Goal: Task Accomplishment & Management: Complete application form

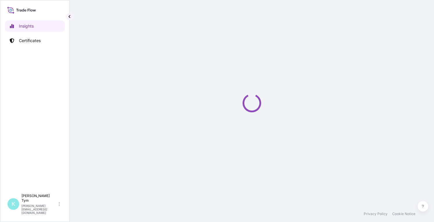
select select "2025"
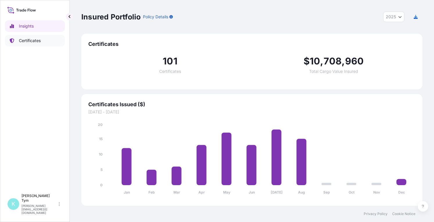
click at [35, 40] on p "Certificates" at bounding box center [30, 41] width 22 height 6
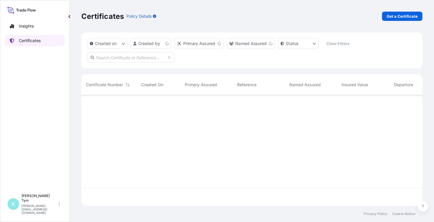
scroll to position [109, 336]
click at [139, 58] on input "text" at bounding box center [130, 57] width 87 height 10
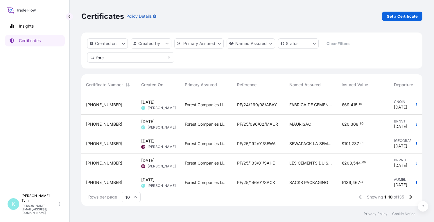
type input "forc"
click at [181, 105] on div "Forest Companies Limited" at bounding box center [206, 104] width 52 height 19
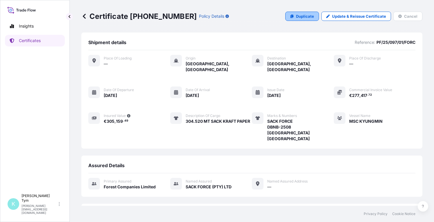
click at [296, 16] on p "Duplicate" at bounding box center [305, 16] width 18 height 6
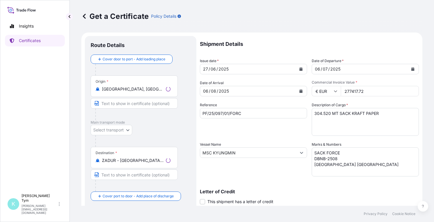
select select "31422"
click at [299, 91] on icon "Calendar" at bounding box center [300, 90] width 3 height 3
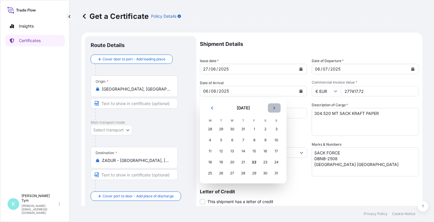
click at [273, 108] on icon "Next" at bounding box center [273, 107] width 3 height 3
click at [274, 128] on div "5" at bounding box center [276, 129] width 10 height 10
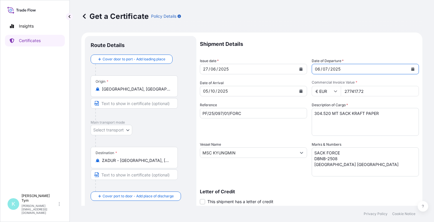
click at [411, 69] on icon "Calendar" at bounding box center [412, 68] width 3 height 3
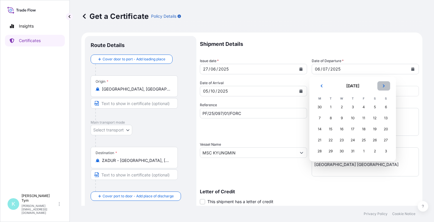
click at [384, 86] on icon "Next" at bounding box center [383, 85] width 3 height 3
click at [354, 151] on div "28" at bounding box center [352, 151] width 10 height 10
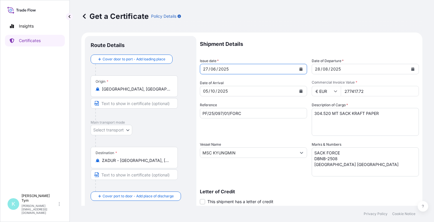
click at [299, 69] on icon "Calendar" at bounding box center [300, 68] width 3 height 3
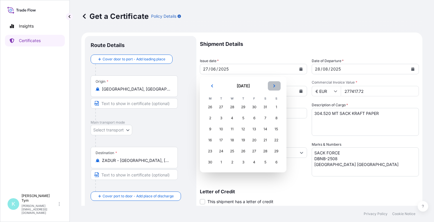
click at [275, 87] on icon "Next" at bounding box center [273, 85] width 3 height 3
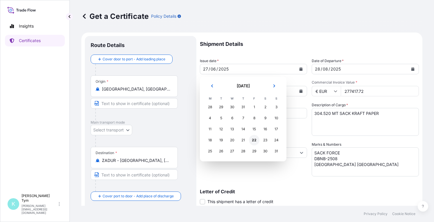
click at [254, 139] on div "22" at bounding box center [254, 140] width 10 height 10
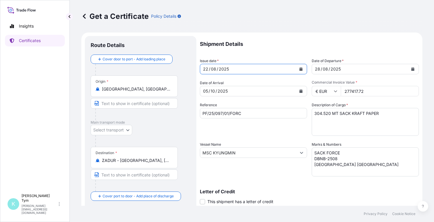
click at [216, 113] on input "PF/25/097/01/FORC" at bounding box center [253, 113] width 107 height 10
type input "PF/25/148/01/FORC"
drag, startPoint x: 327, startPoint y: 115, endPoint x: 304, endPoint y: 115, distance: 23.2
click at [304, 115] on div "Shipment Details Issue date * 22 / 08 / 2025 Date of Departure * 28 / 08 / 2025…" at bounding box center [309, 152] width 219 height 233
type textarea "261.349 MT SACK KRAFT PAPER"
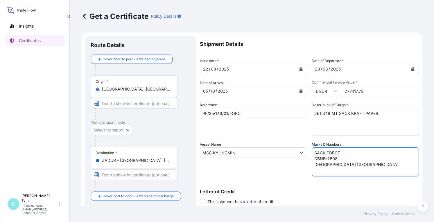
click at [330, 157] on textarea "SACK FORCE DBNB-2508 DURBAN PORT SOUTH AFRICA" at bounding box center [365, 162] width 107 height 29
type textarea "SACK FORCE DBNB-2510 DURBAN PORT SOUTH AFRICA"
drag, startPoint x: 343, startPoint y: 91, endPoint x: 379, endPoint y: 92, distance: 36.0
click at [379, 92] on input "277417.72" at bounding box center [380, 91] width 78 height 10
type input "237043.54"
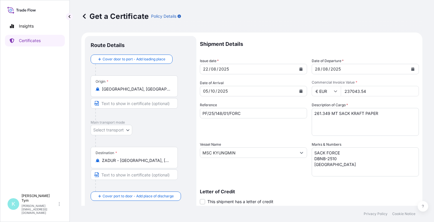
click at [264, 153] on input "MSC KYUNGMIN" at bounding box center [248, 153] width 96 height 10
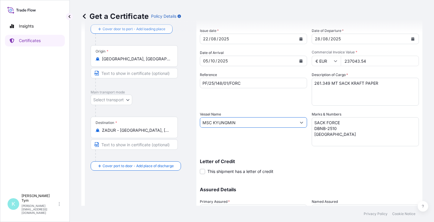
scroll to position [82, 0]
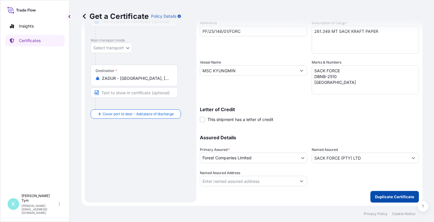
click at [376, 198] on p "Duplicate Certificate" at bounding box center [394, 197] width 39 height 6
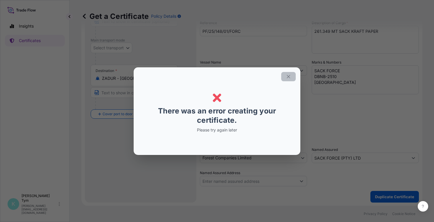
click at [289, 76] on icon "button" at bounding box center [288, 76] width 3 height 3
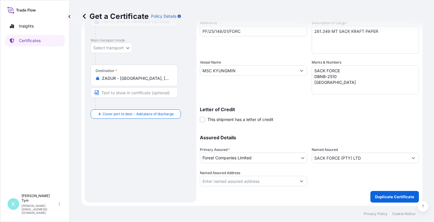
scroll to position [0, 0]
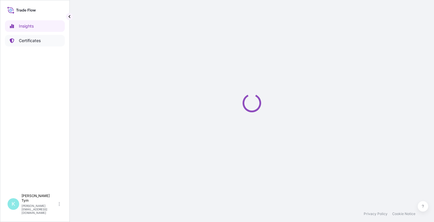
select select "2025"
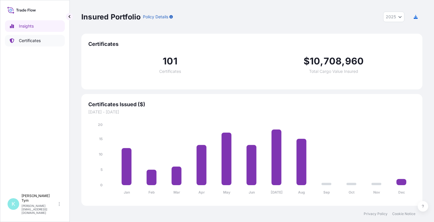
click at [20, 40] on p "Certificates" at bounding box center [30, 41] width 22 height 6
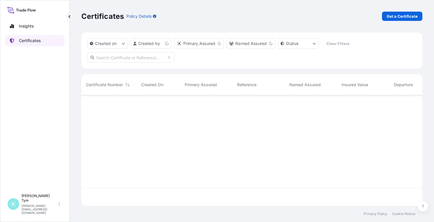
scroll to position [109, 336]
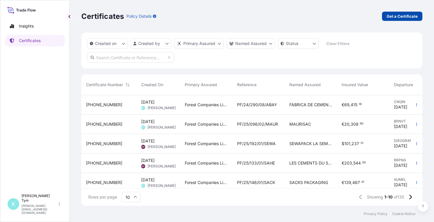
click at [397, 15] on p "Get a Certificate" at bounding box center [402, 16] width 31 height 6
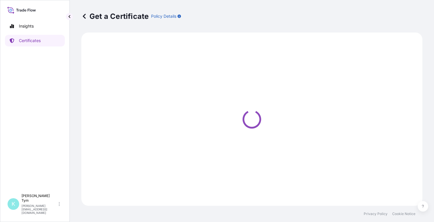
select select "Ocean Vessel"
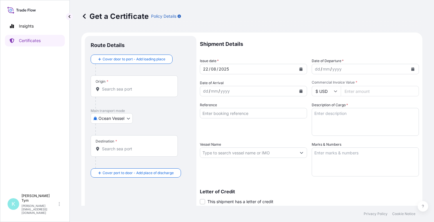
click at [411, 69] on icon "Calendar" at bounding box center [412, 68] width 3 height 3
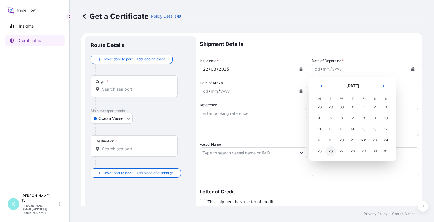
click at [331, 151] on div "26" at bounding box center [330, 151] width 10 height 10
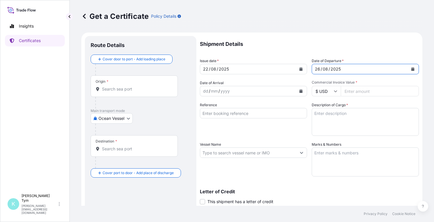
click at [300, 93] on icon "Calendar" at bounding box center [300, 90] width 3 height 3
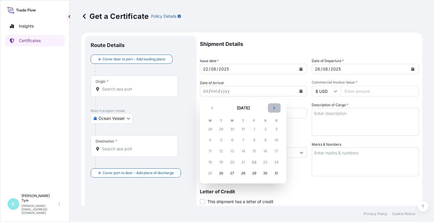
click at [275, 108] on icon "Next" at bounding box center [273, 107] width 3 height 3
click at [276, 129] on div "5" at bounding box center [276, 129] width 10 height 10
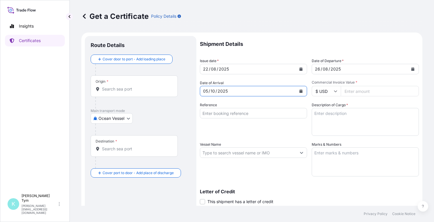
click at [125, 88] on input "Origin *" at bounding box center [136, 89] width 69 height 6
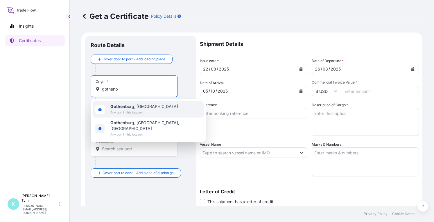
click at [131, 108] on span "Gothenb urg, Sweden" at bounding box center [144, 107] width 68 height 6
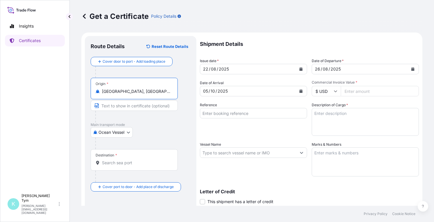
type input "Gothenburg, Sweden"
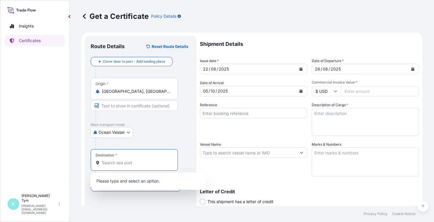
click at [134, 163] on input "Destination *" at bounding box center [136, 163] width 69 height 6
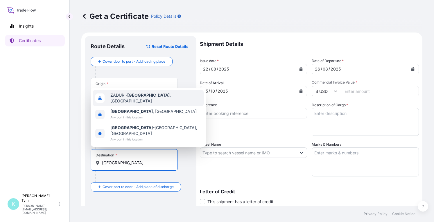
click at [128, 104] on span "ZADUR - Durban , South Africa" at bounding box center [155, 98] width 91 height 12
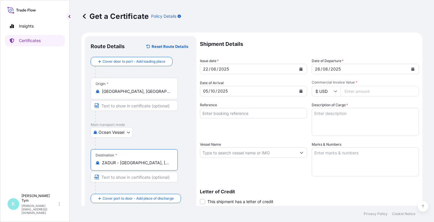
type input "ZADUR - Durban, South Africa"
click at [265, 114] on input "Reference" at bounding box center [253, 113] width 107 height 10
type input "PF/25/148/01/FORC"
click at [342, 119] on textarea "Description of Cargo *" at bounding box center [365, 122] width 107 height 28
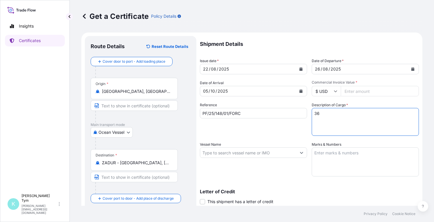
type textarea "3"
type textarea "261.347 MT SACK KRAFT PAPER"
click at [284, 154] on input "Vessel Name" at bounding box center [248, 153] width 96 height 10
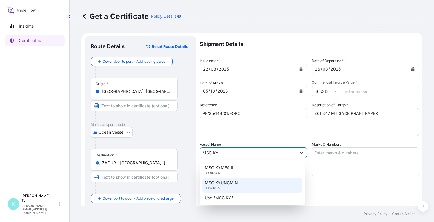
click at [261, 186] on div "MSC KYUNGMIN 9967005" at bounding box center [252, 185] width 100 height 15
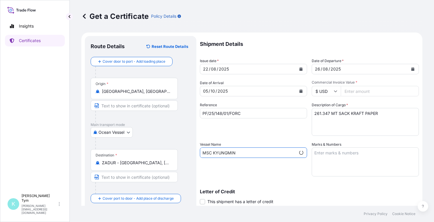
type input "MSC KYUNGMIN"
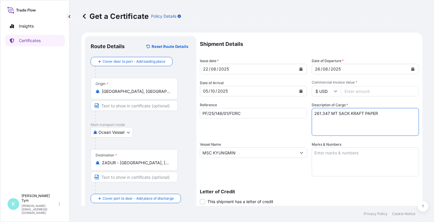
click at [326, 112] on textarea "261.347 MT SACK KRAFT PAPER" at bounding box center [365, 122] width 107 height 28
type textarea "261.349 MT SACK KRAFT PAPER"
click at [324, 161] on textarea "Marks & Numbers" at bounding box center [365, 162] width 107 height 29
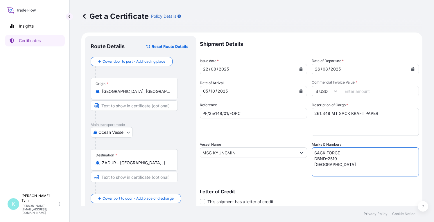
type textarea "SACK FORCE DBND-2510 DURBAN PORT SOUTH AFRICA"
click at [336, 91] on input "$ USD" at bounding box center [326, 91] width 29 height 10
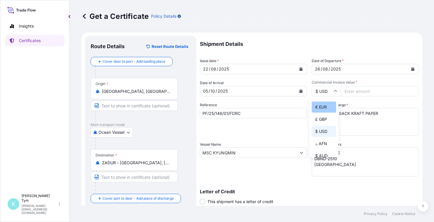
click at [327, 105] on div "€ EUR" at bounding box center [324, 107] width 24 height 11
type input "€ EUR"
click at [353, 90] on input "Commercial Invoice Value *" at bounding box center [380, 91] width 78 height 10
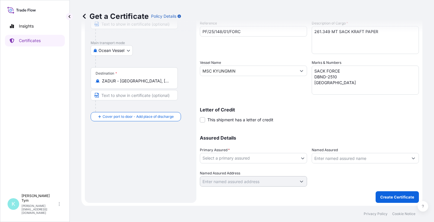
scroll to position [82, 0]
type input "237043.54"
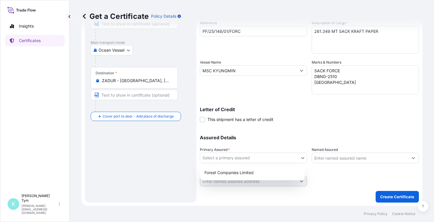
click at [298, 159] on body "Insights Certificates K Kate Tym kate@forestcompanies.com Get a Certificate Pol…" at bounding box center [217, 111] width 434 height 222
click at [263, 169] on div "Forest Companies Limited" at bounding box center [252, 173] width 100 height 10
select select "31422"
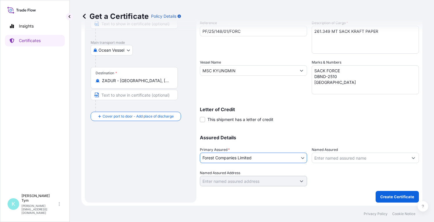
click at [340, 158] on input "Named Assured" at bounding box center [360, 158] width 96 height 10
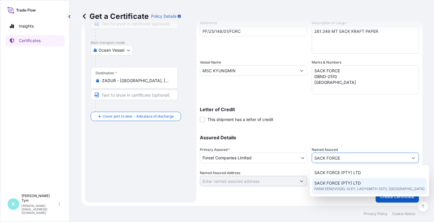
click at [352, 184] on span "SACK FORCE (PTY) LTD" at bounding box center [337, 183] width 46 height 6
type input "SACK FORCE (PTY) LTD"
type input "FARM EENDVOGEL VLEY"
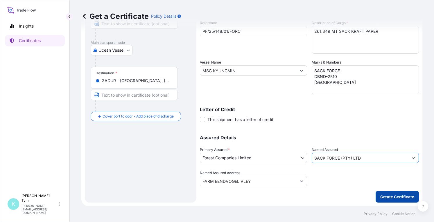
type input "SACK FORCE (PTY) LTD"
click at [394, 198] on p "Create Certificate" at bounding box center [397, 197] width 34 height 6
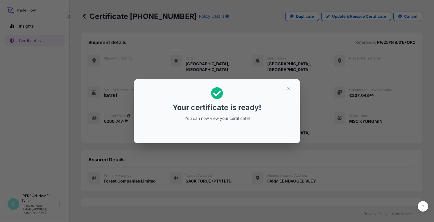
click at [57, 174] on div "Your certificate is ready! You can now view your certificate!" at bounding box center [217, 111] width 434 height 222
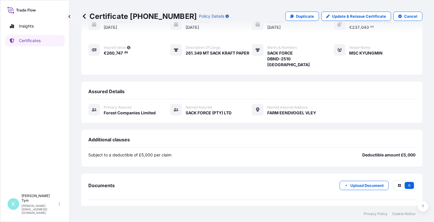
scroll to position [87, 0]
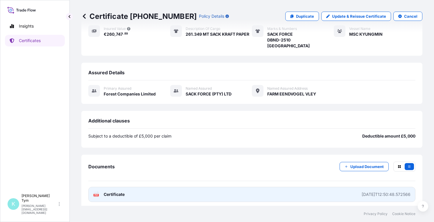
click at [114, 192] on span "Certificate" at bounding box center [114, 195] width 21 height 6
